Goal: Information Seeking & Learning: Learn about a topic

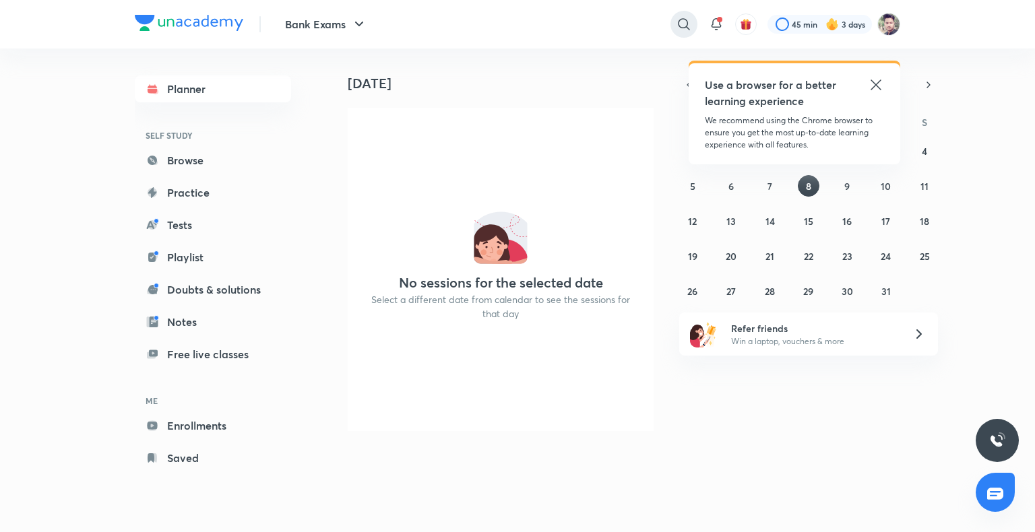
click at [682, 19] on icon at bounding box center [683, 23] width 11 height 11
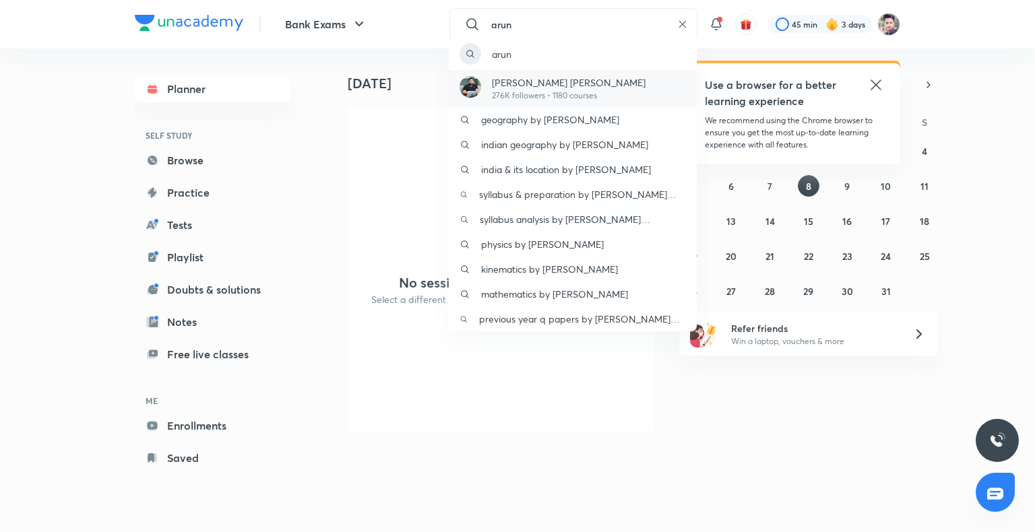
type input "arun"
click at [573, 79] on p "[PERSON_NAME] [PERSON_NAME]" at bounding box center [569, 82] width 154 height 14
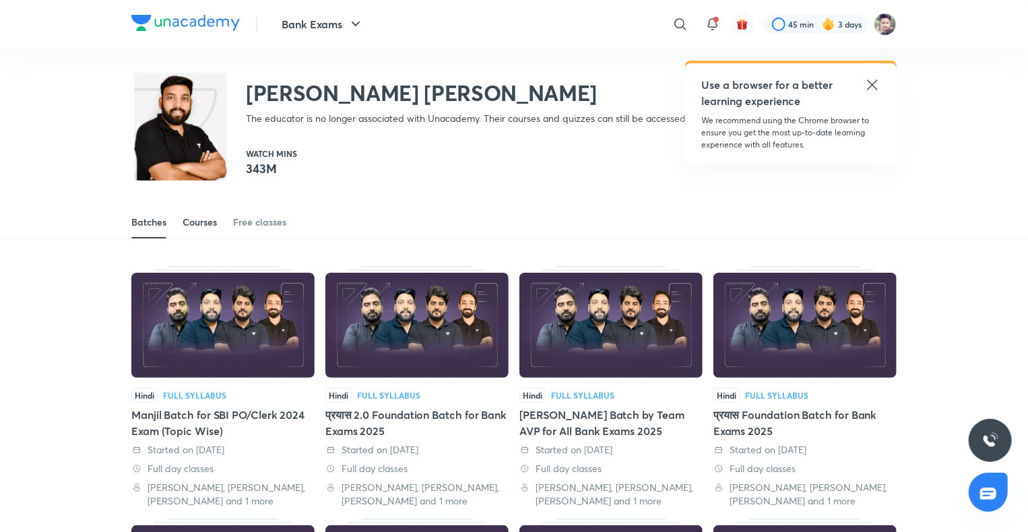
click at [195, 216] on div "Courses" at bounding box center [200, 222] width 34 height 13
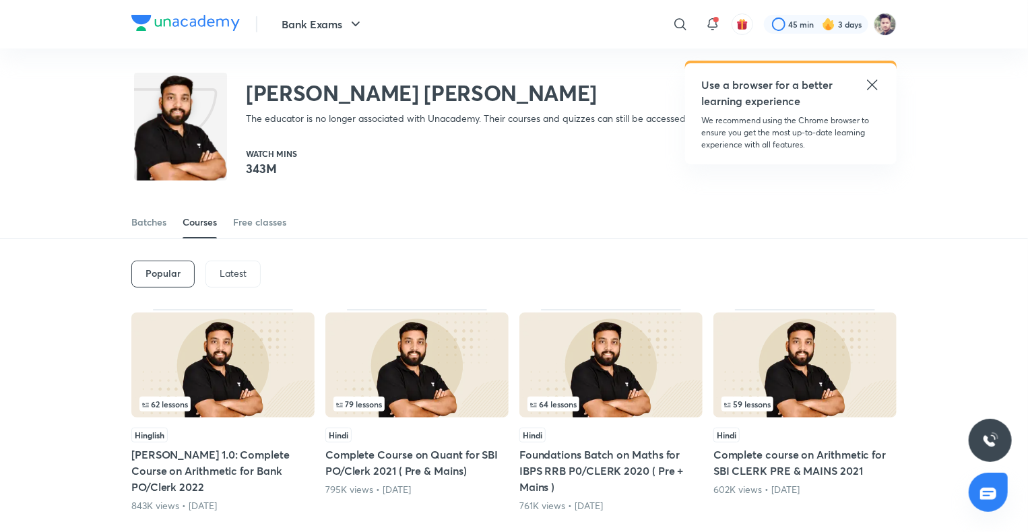
click at [250, 273] on div "Latest" at bounding box center [232, 274] width 55 height 27
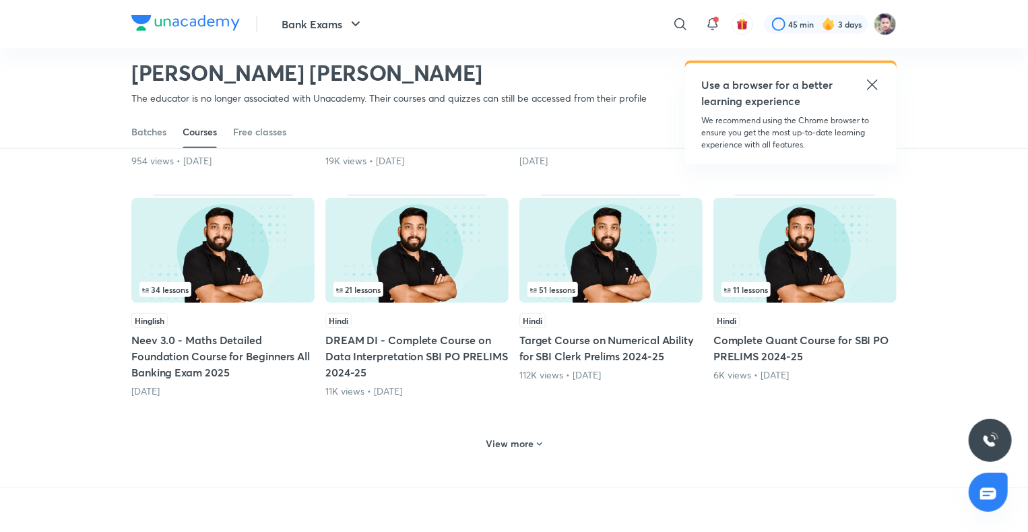
scroll to position [603, 0]
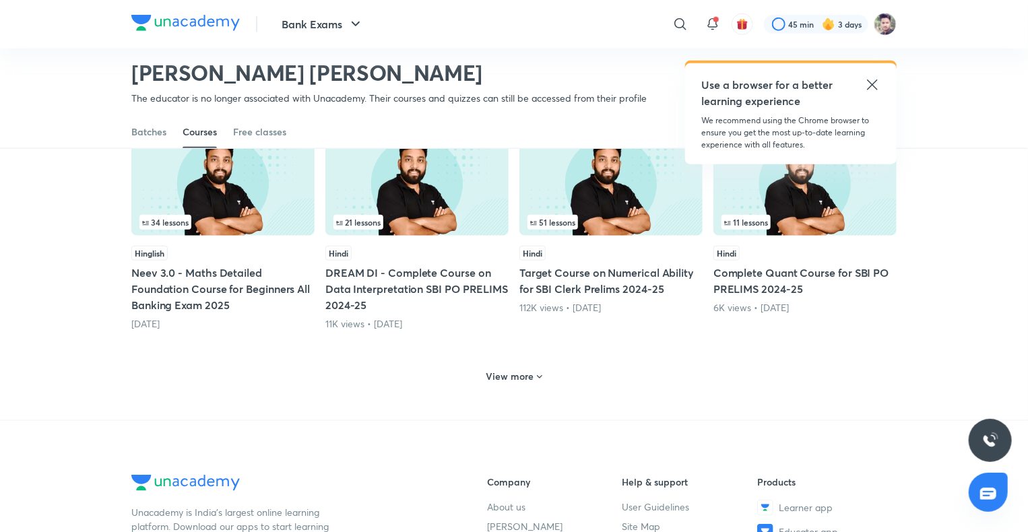
click at [496, 377] on h6 "View more" at bounding box center [510, 376] width 48 height 13
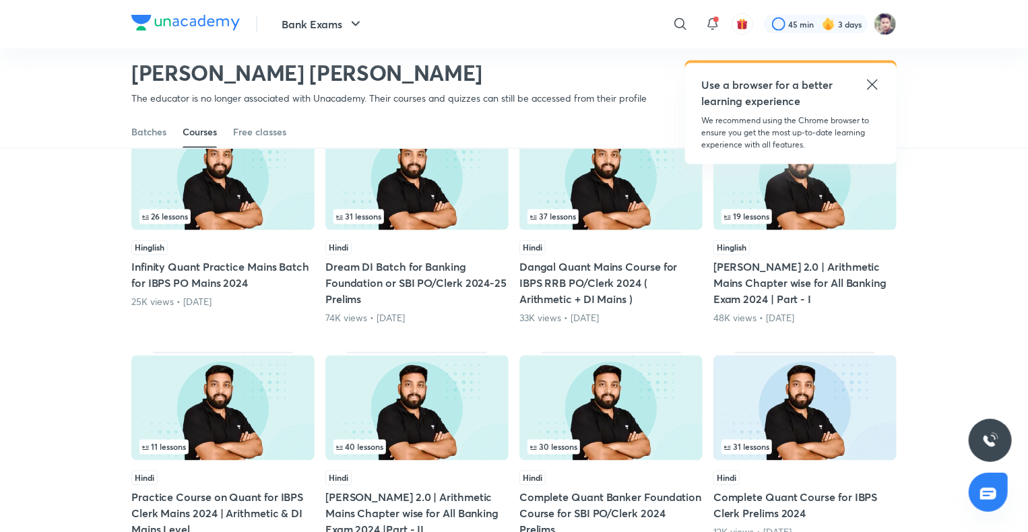
scroll to position [1277, 0]
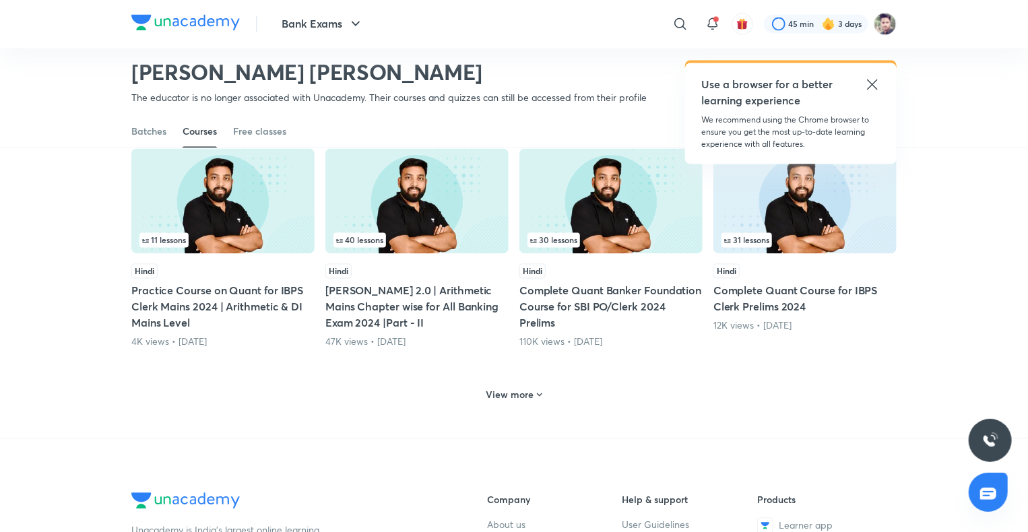
click at [510, 390] on h6 "View more" at bounding box center [510, 395] width 48 height 13
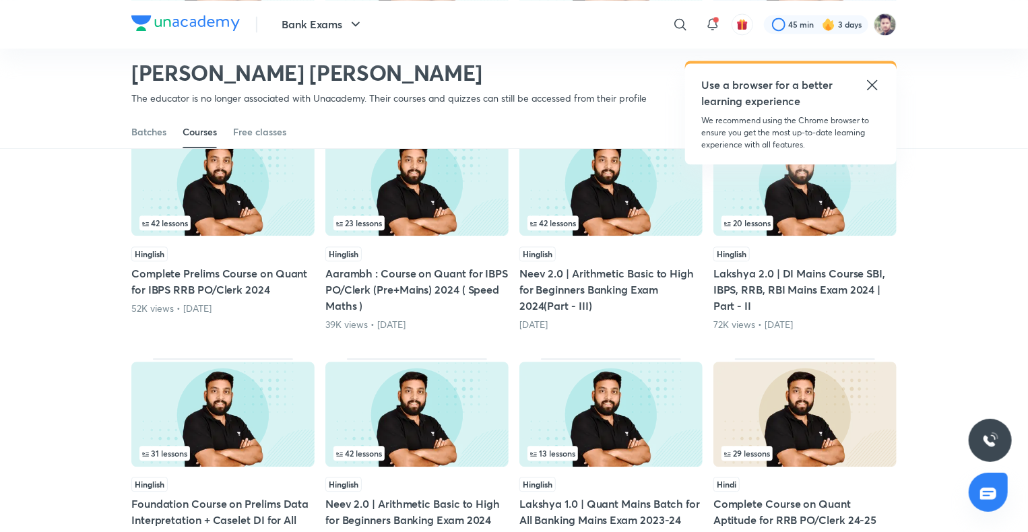
scroll to position [1546, 0]
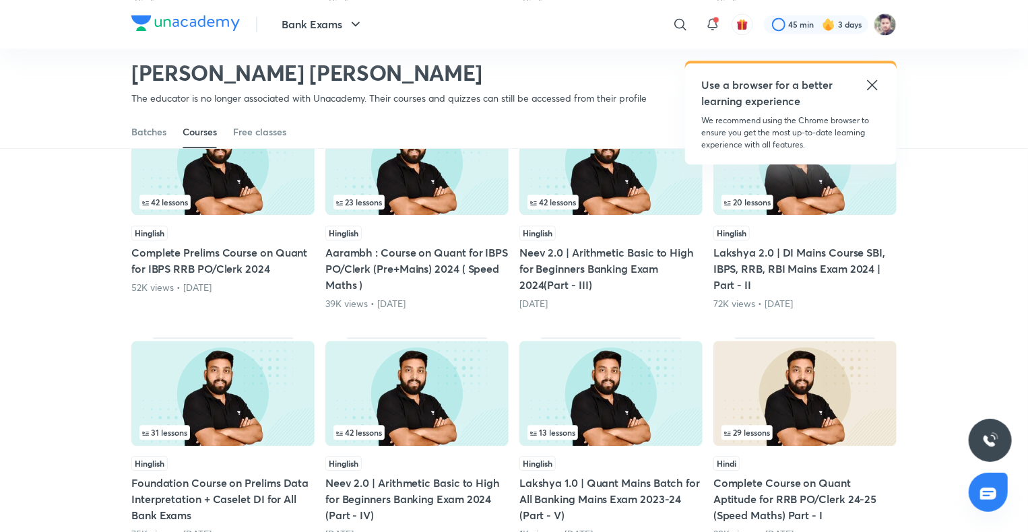
click at [434, 379] on img at bounding box center [416, 393] width 183 height 105
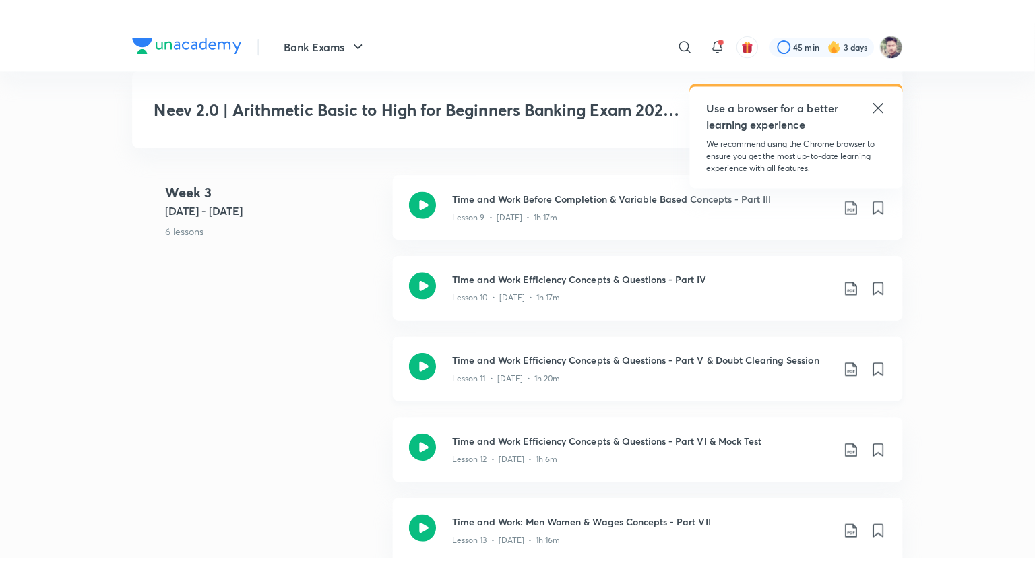
scroll to position [1617, 0]
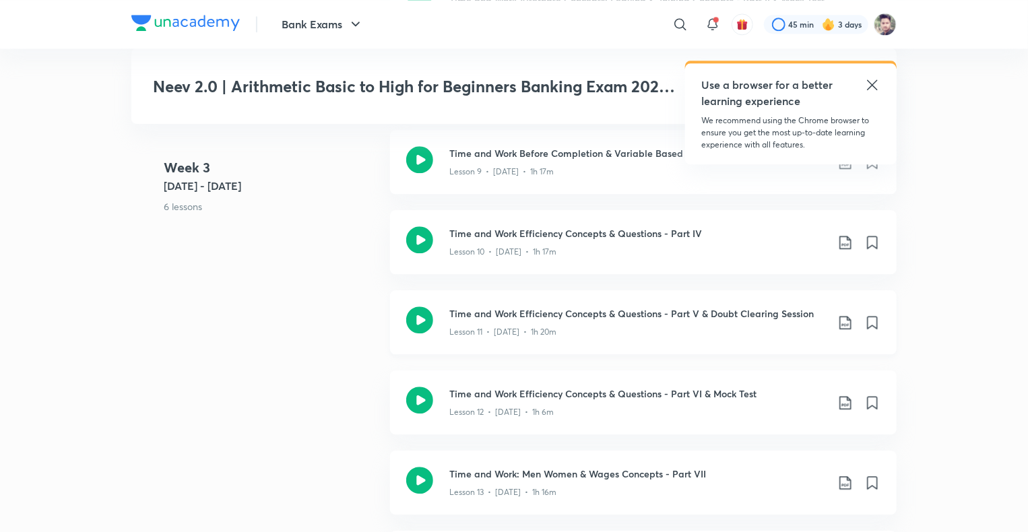
click at [570, 314] on h3 "Time and Work Efficiency Concepts & Questions - Part V & Doubt Clearing Session" at bounding box center [637, 313] width 377 height 14
